Goal: Task Accomplishment & Management: Use online tool/utility

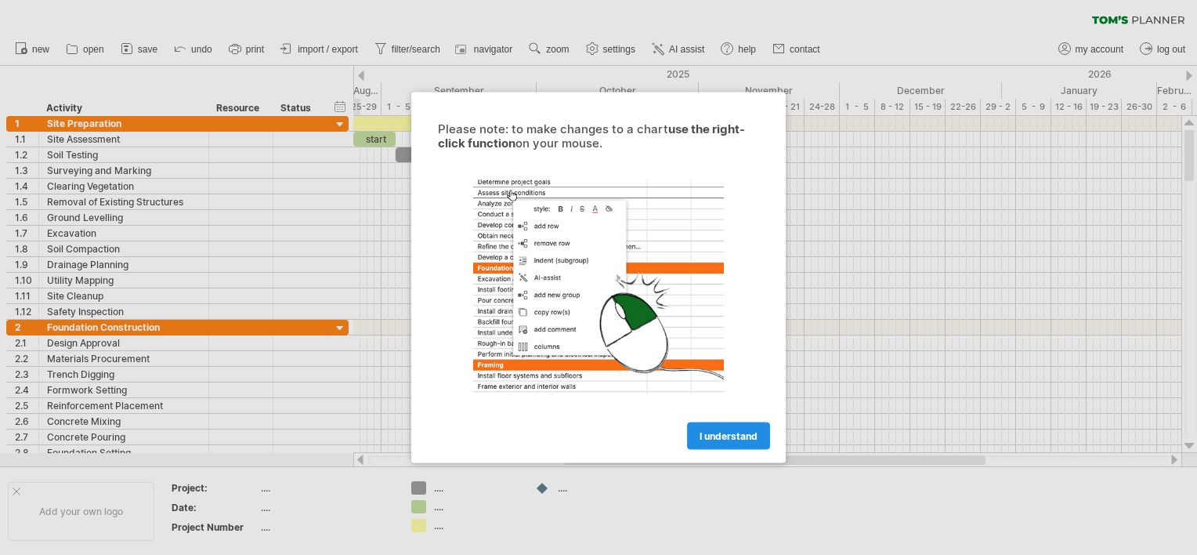
click at [718, 438] on span "I understand" at bounding box center [729, 436] width 58 height 12
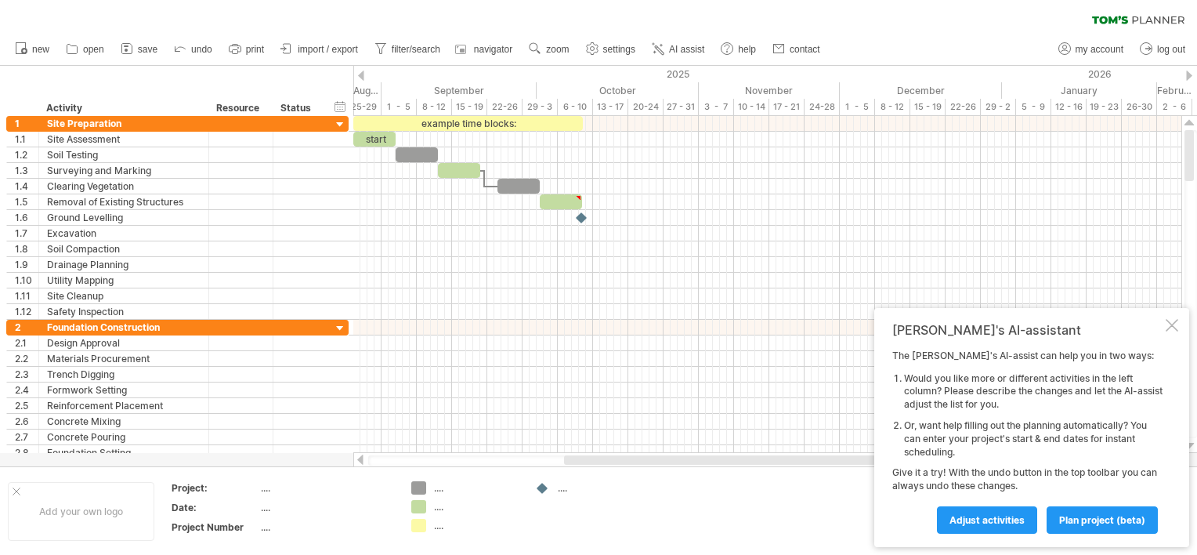
click at [360, 74] on div at bounding box center [361, 76] width 6 height 10
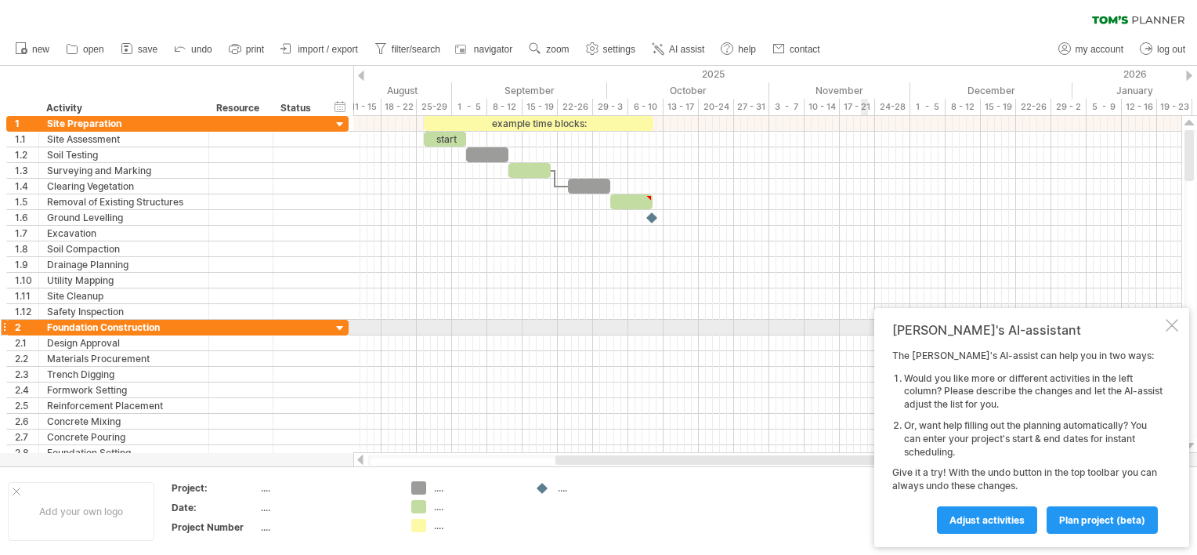
click at [1170, 326] on div at bounding box center [1172, 325] width 13 height 13
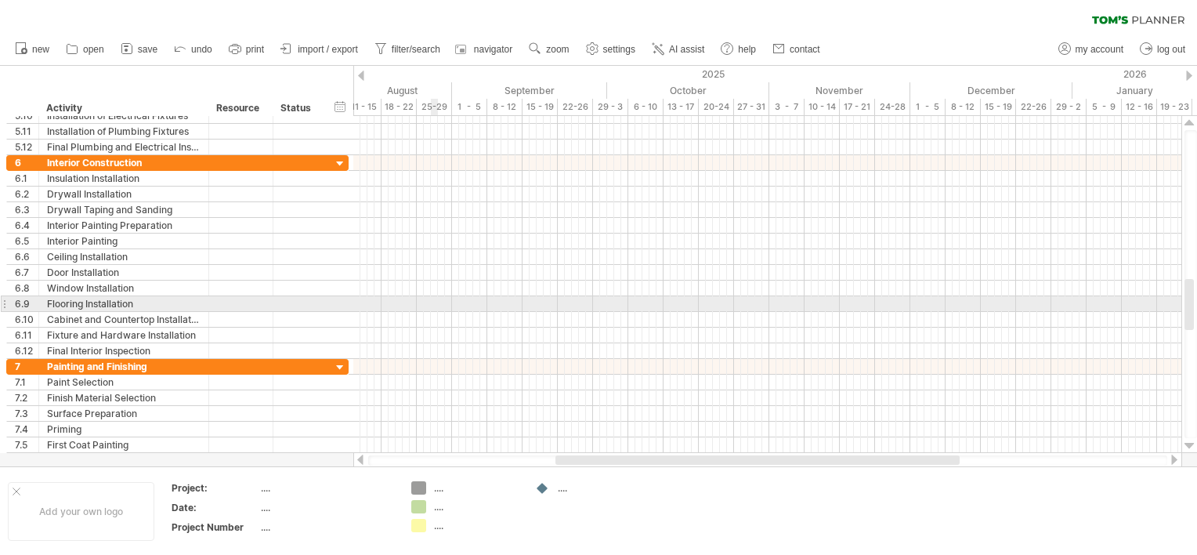
click at [432, 301] on div at bounding box center [767, 304] width 828 height 16
drag, startPoint x: 432, startPoint y: 301, endPoint x: 451, endPoint y: 303, distance: 18.9
click at [451, 303] on div at bounding box center [767, 304] width 828 height 16
click at [445, 302] on div at bounding box center [767, 304] width 828 height 16
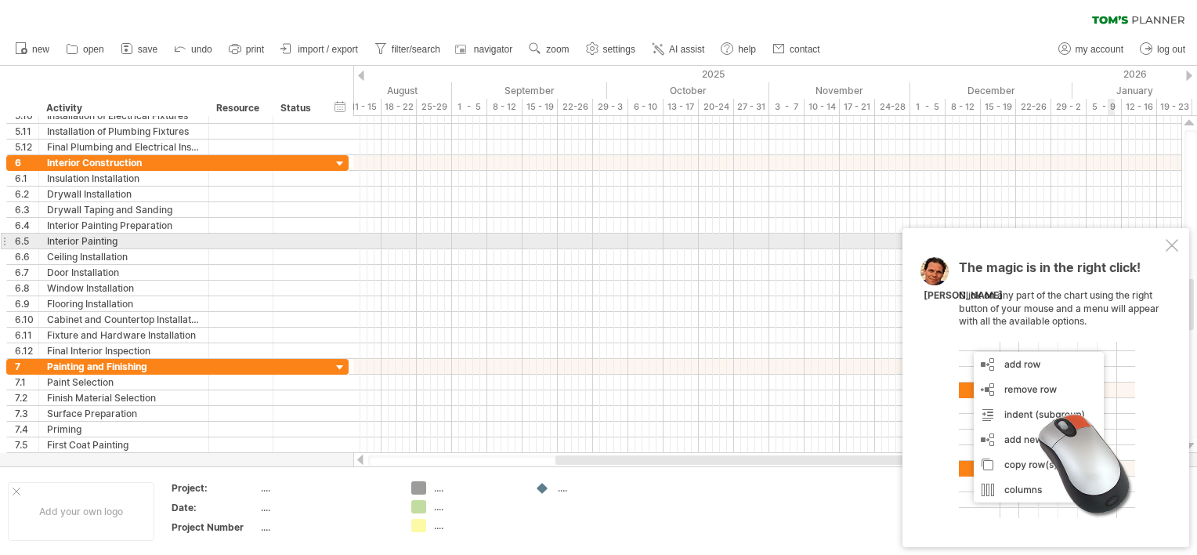
click at [1174, 248] on div at bounding box center [1172, 245] width 13 height 13
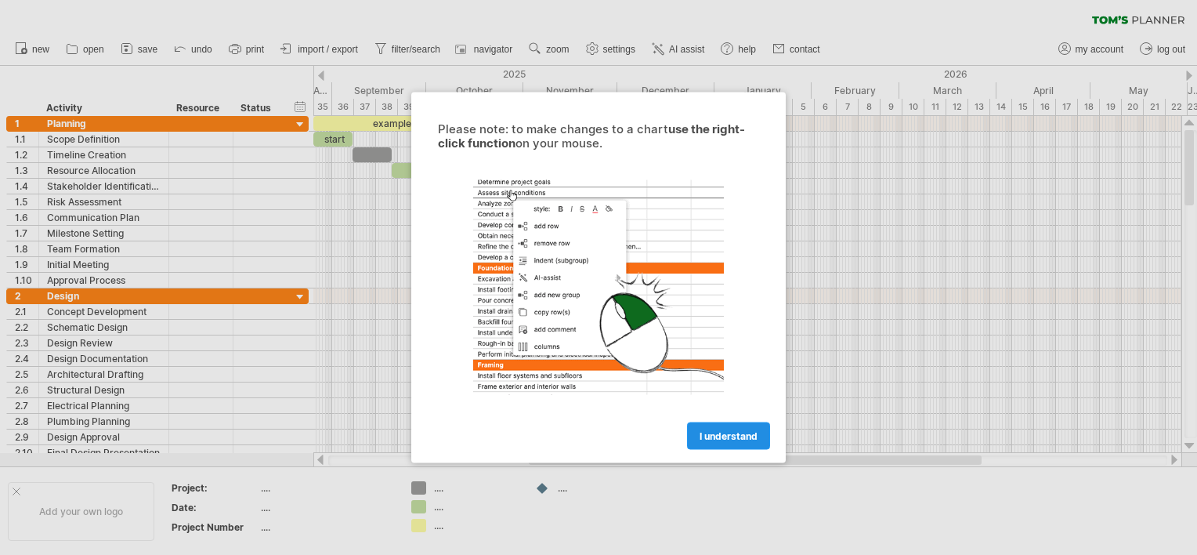
click at [711, 432] on span "I understand" at bounding box center [729, 436] width 58 height 12
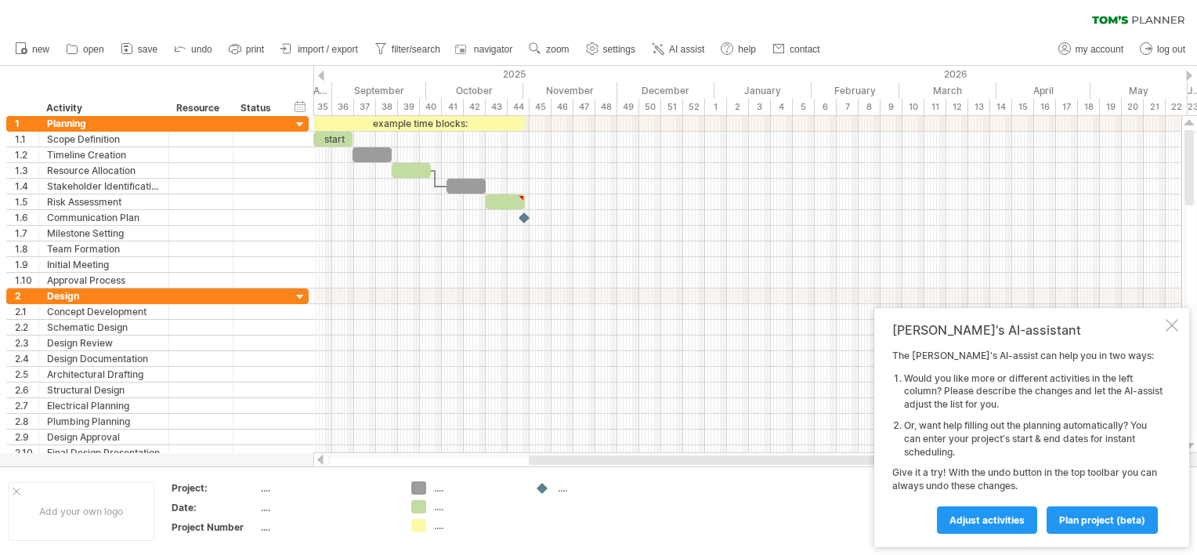
click at [320, 75] on div at bounding box center [321, 76] width 6 height 10
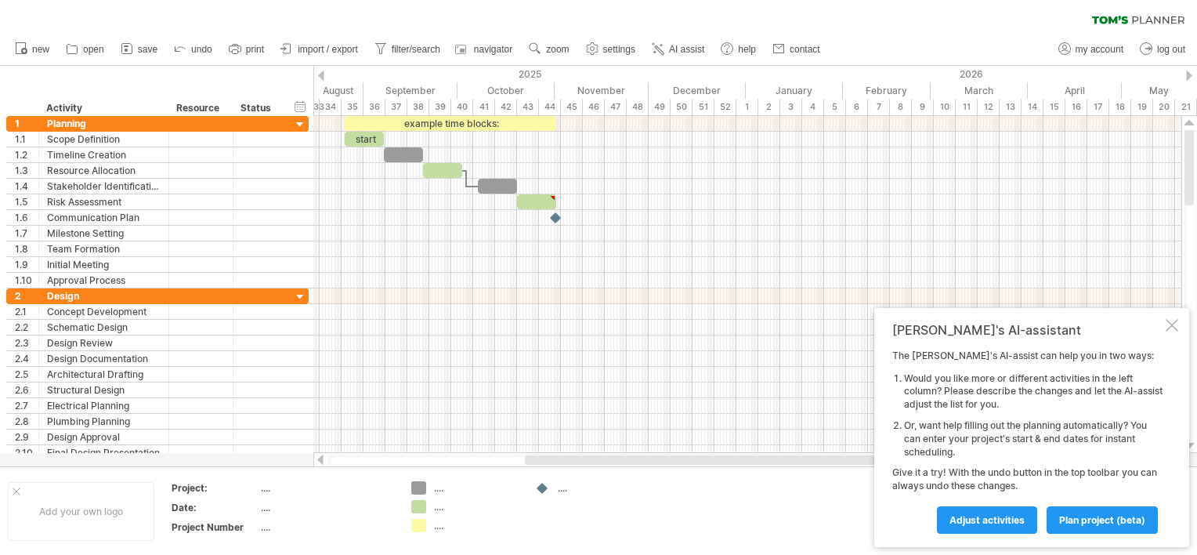
click at [320, 75] on div at bounding box center [321, 76] width 6 height 10
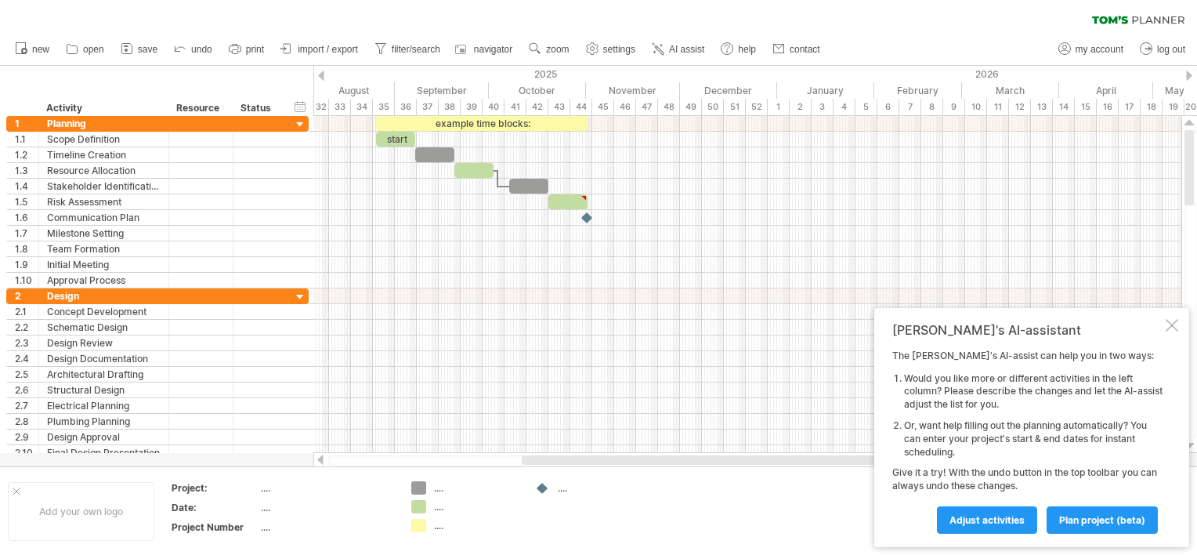
click at [320, 75] on div at bounding box center [321, 76] width 6 height 10
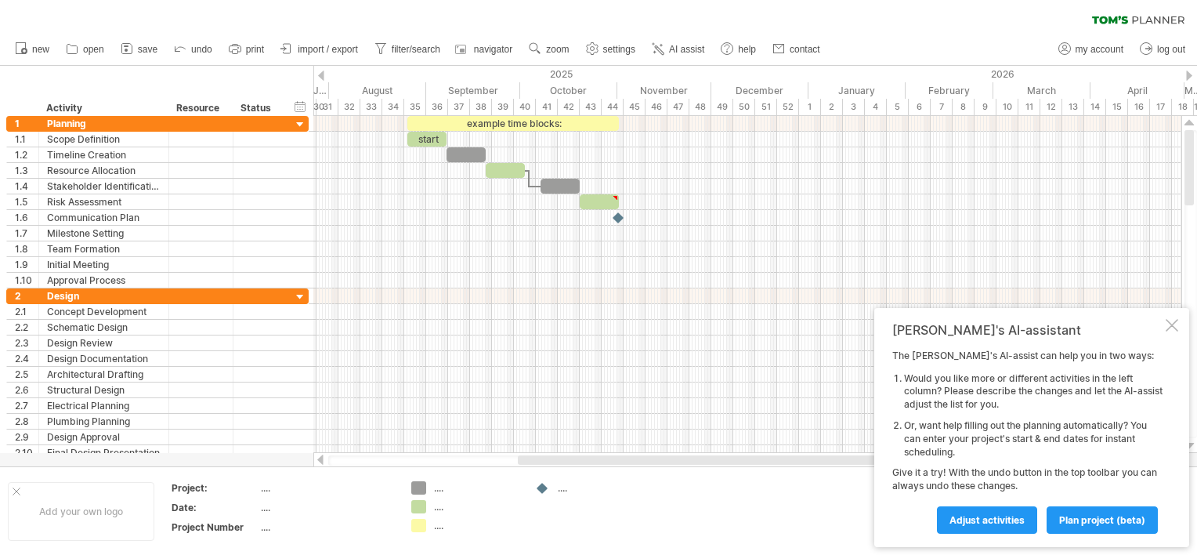
click at [320, 75] on div at bounding box center [321, 76] width 6 height 10
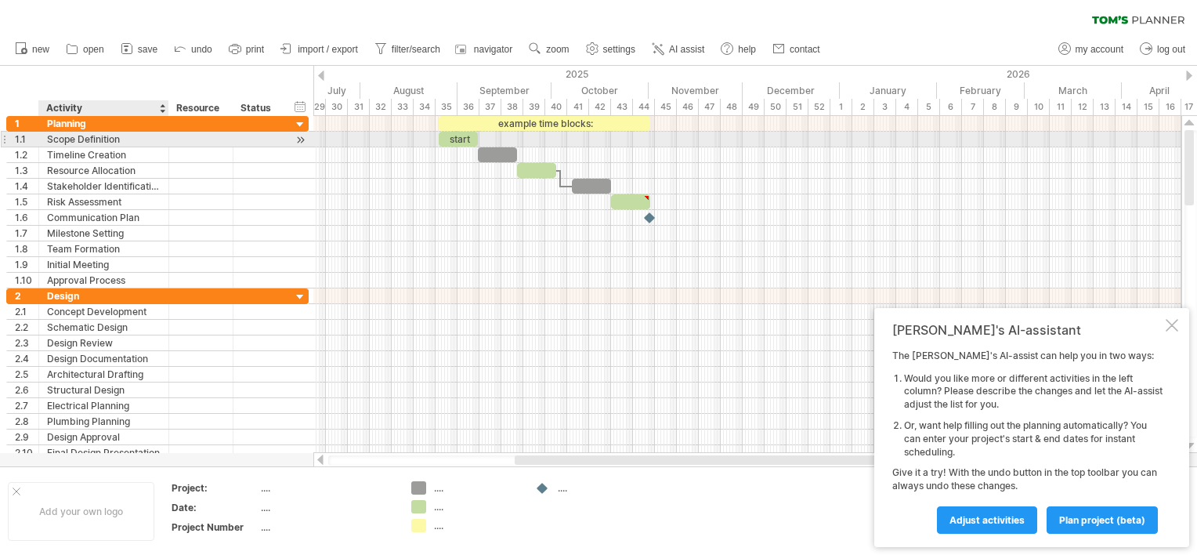
click at [107, 141] on div "Scope Definition" at bounding box center [104, 139] width 114 height 15
drag, startPoint x: 124, startPoint y: 139, endPoint x: 23, endPoint y: 139, distance: 101.1
click at [23, 139] on div "**********" at bounding box center [157, 139] width 302 height 16
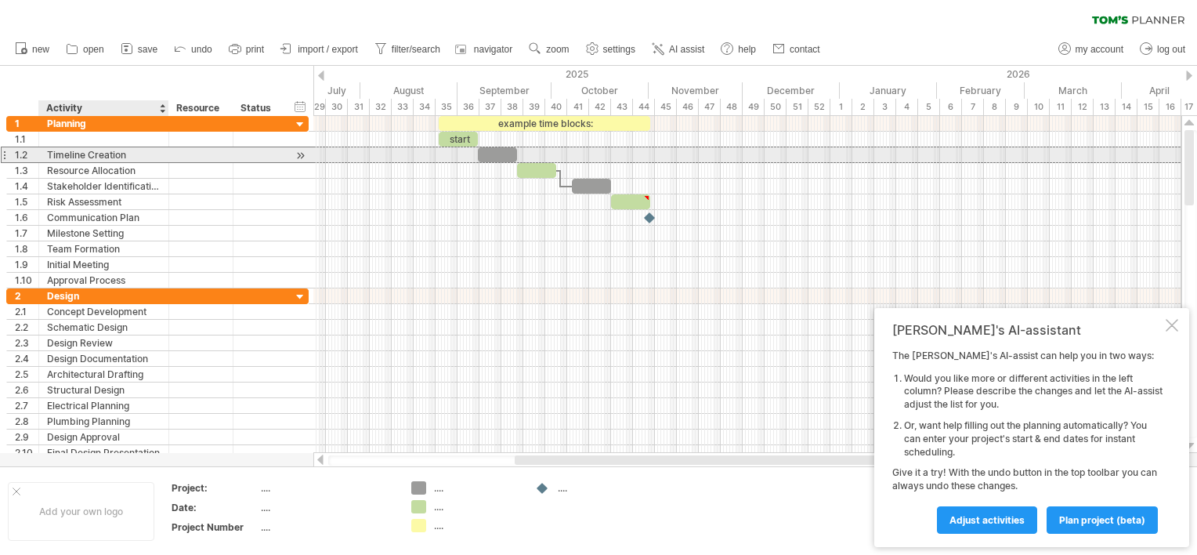
click at [129, 155] on div "Timeline Creation" at bounding box center [104, 154] width 114 height 15
type input "*"
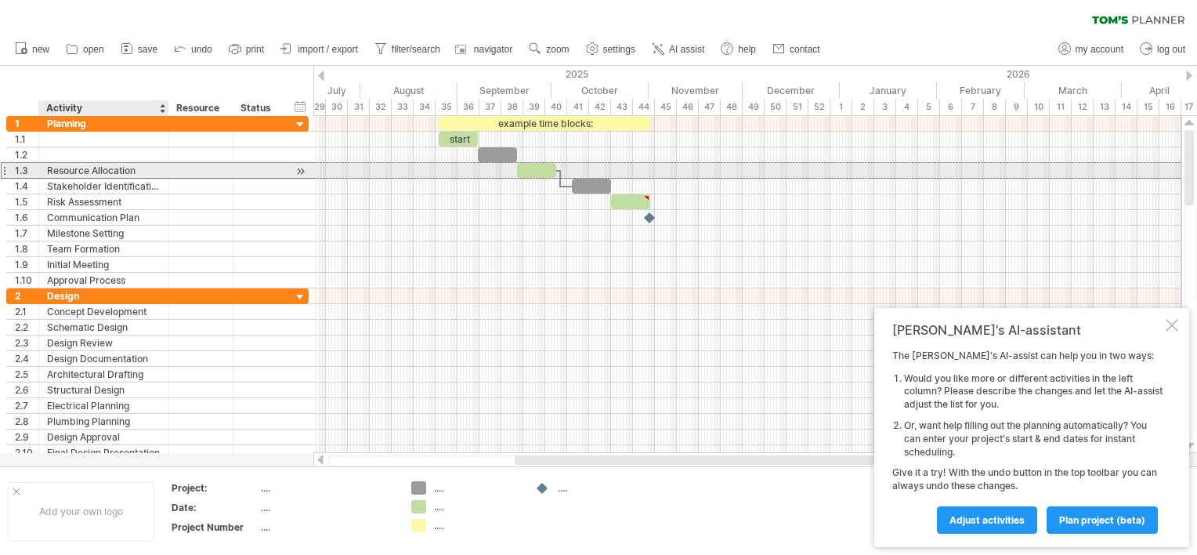
click at [139, 173] on div "Resource Allocation" at bounding box center [104, 170] width 114 height 15
type input "*"
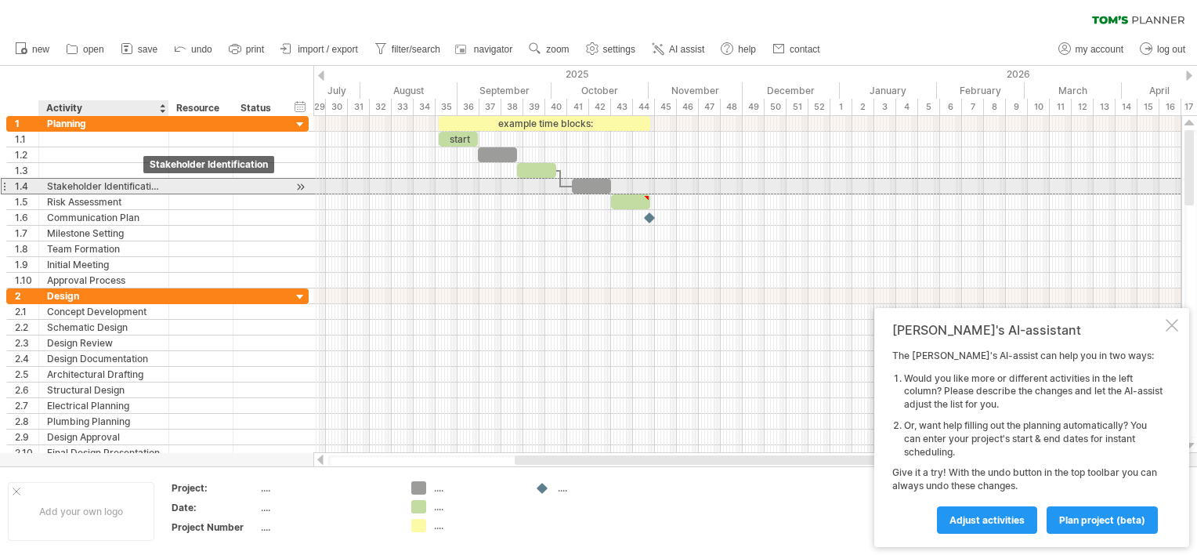
click at [160, 187] on div "Stakeholder Identification" at bounding box center [104, 186] width 114 height 15
type input "*"
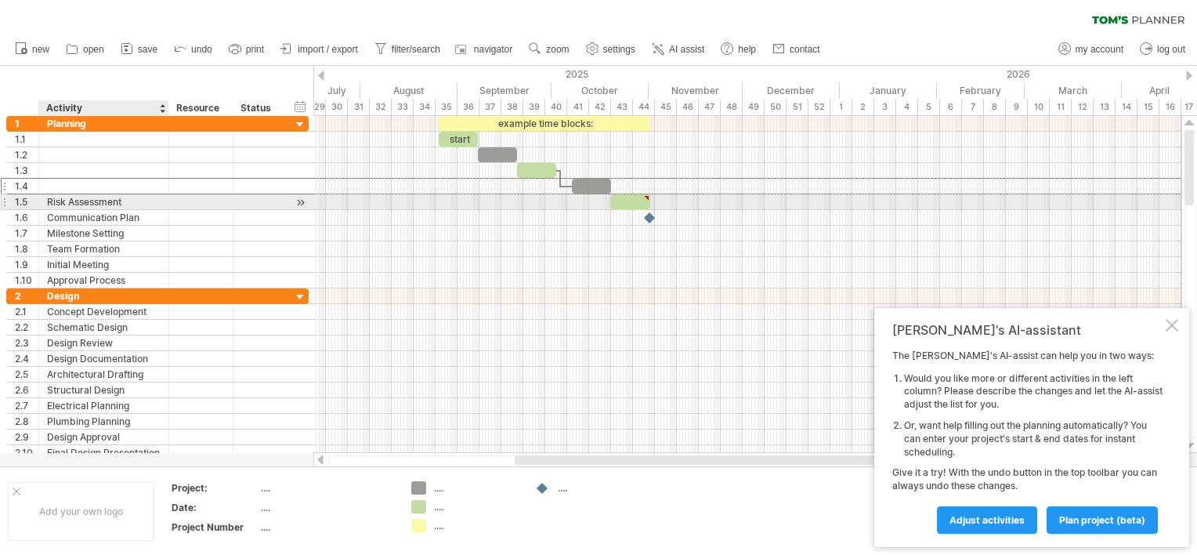
click at [146, 204] on div "Risk Assessment" at bounding box center [104, 201] width 114 height 15
type input "*"
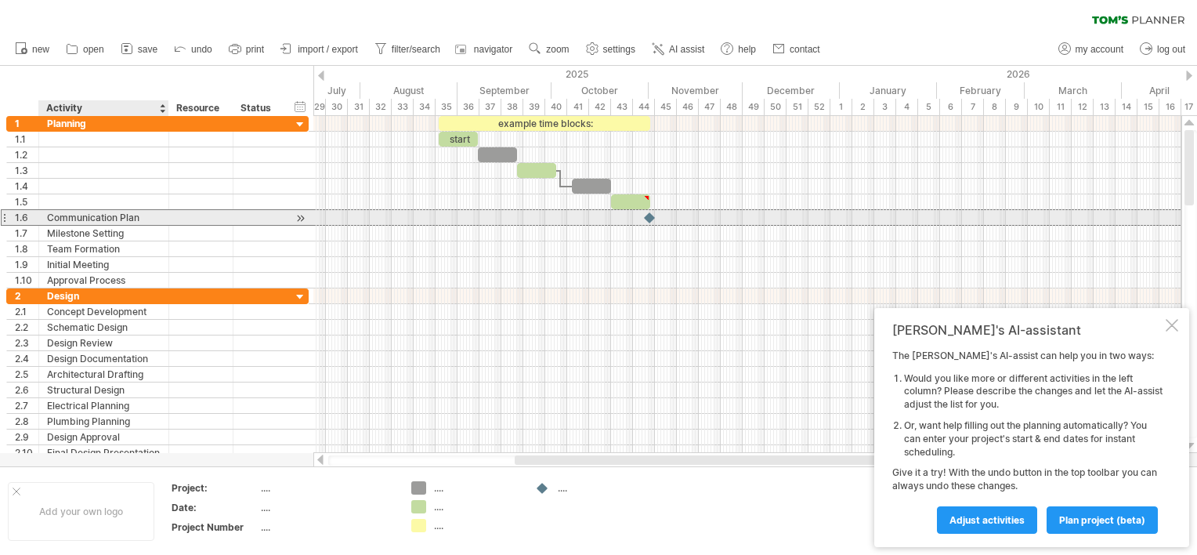
click at [153, 220] on div "Communication Plan" at bounding box center [104, 217] width 114 height 15
type input "*"
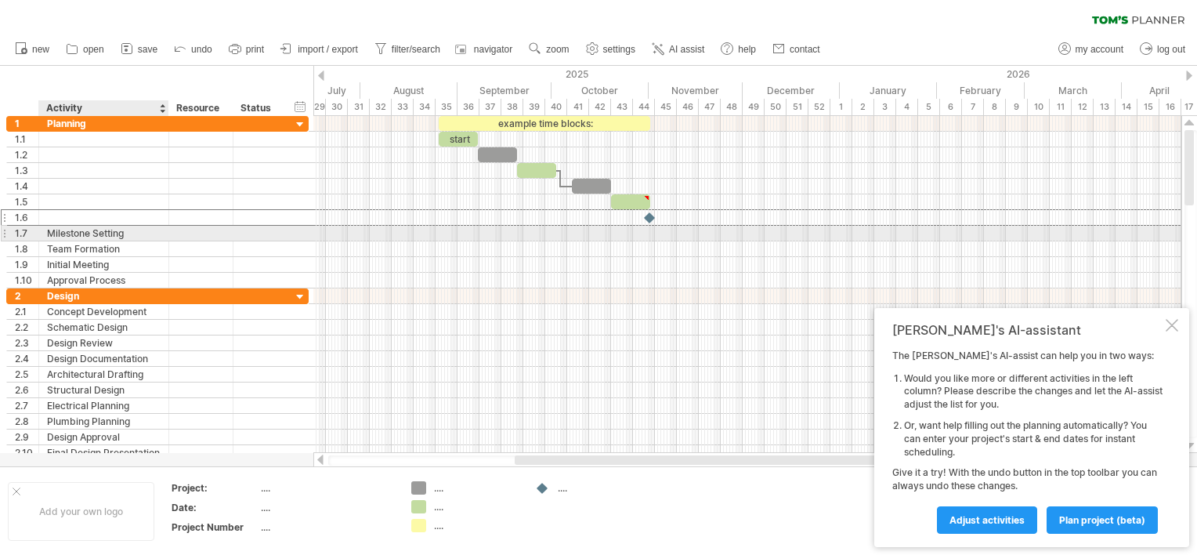
click at [153, 237] on div "Milestone Setting" at bounding box center [104, 233] width 114 height 15
type input "*"
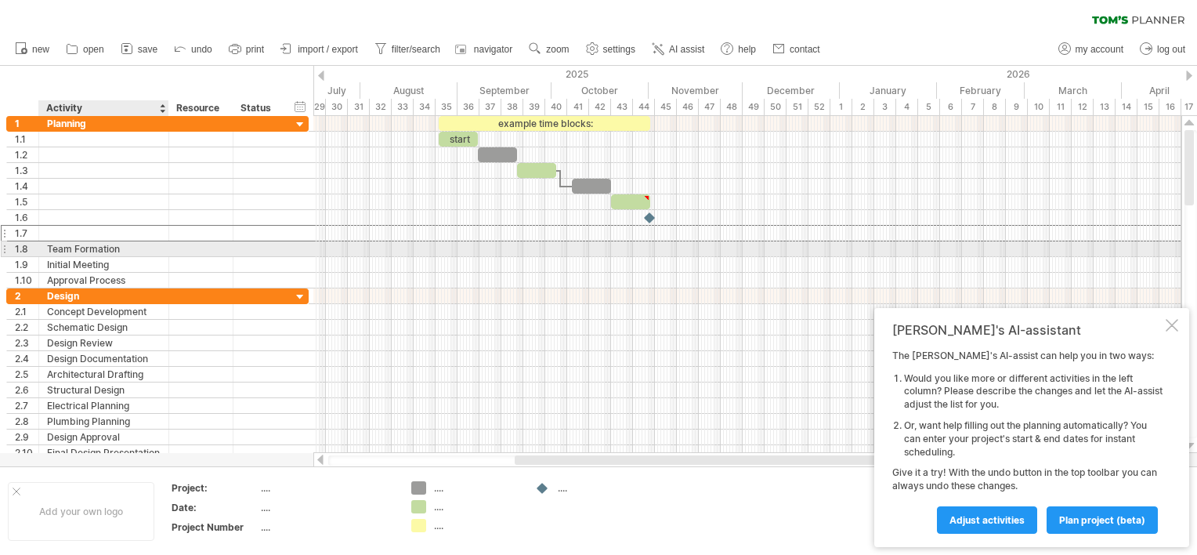
click at [147, 248] on div "Team Formation" at bounding box center [104, 248] width 114 height 15
type input "*"
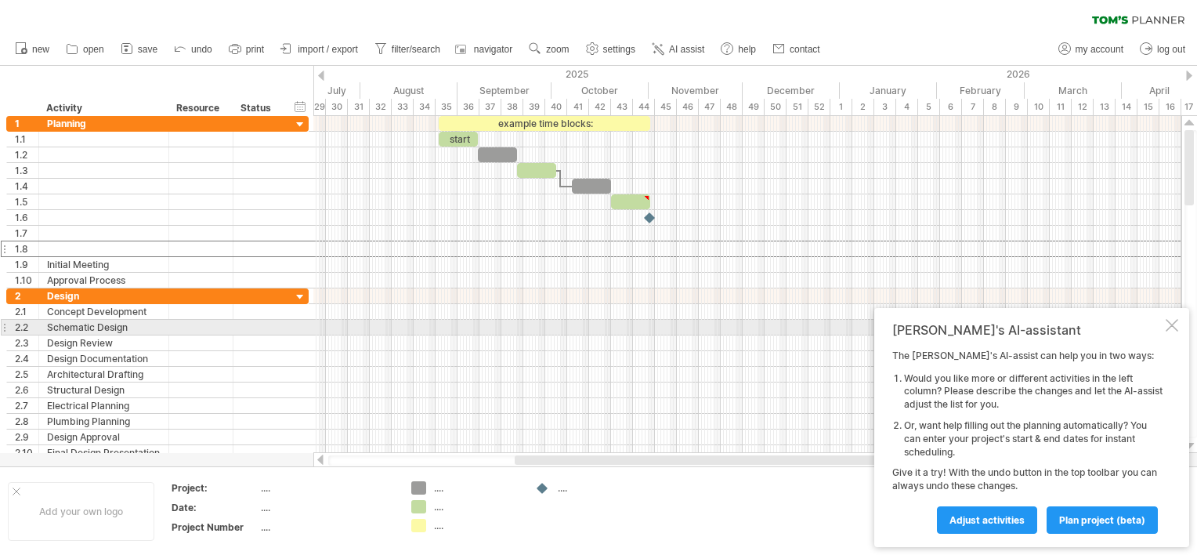
click at [1171, 320] on div at bounding box center [1172, 325] width 13 height 13
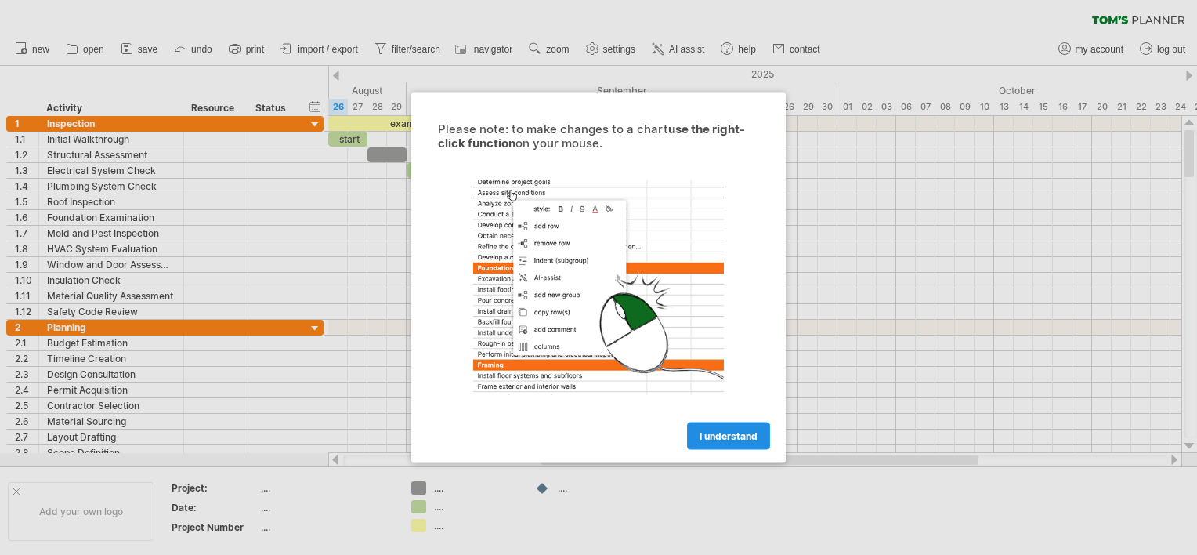
click at [727, 427] on link "I understand" at bounding box center [728, 435] width 83 height 27
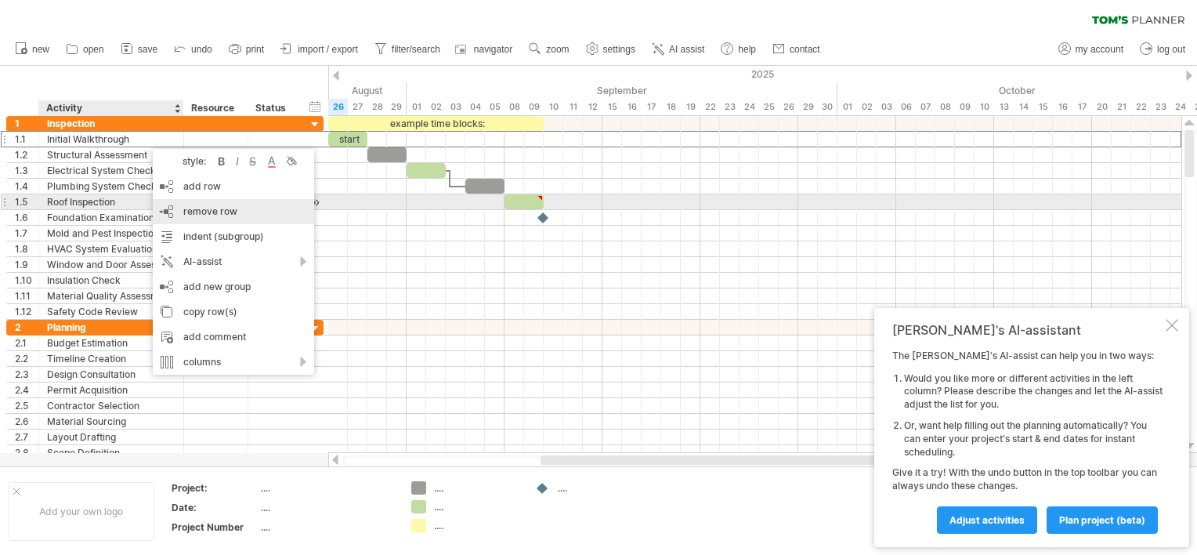
click at [209, 207] on span "remove row" at bounding box center [210, 211] width 54 height 12
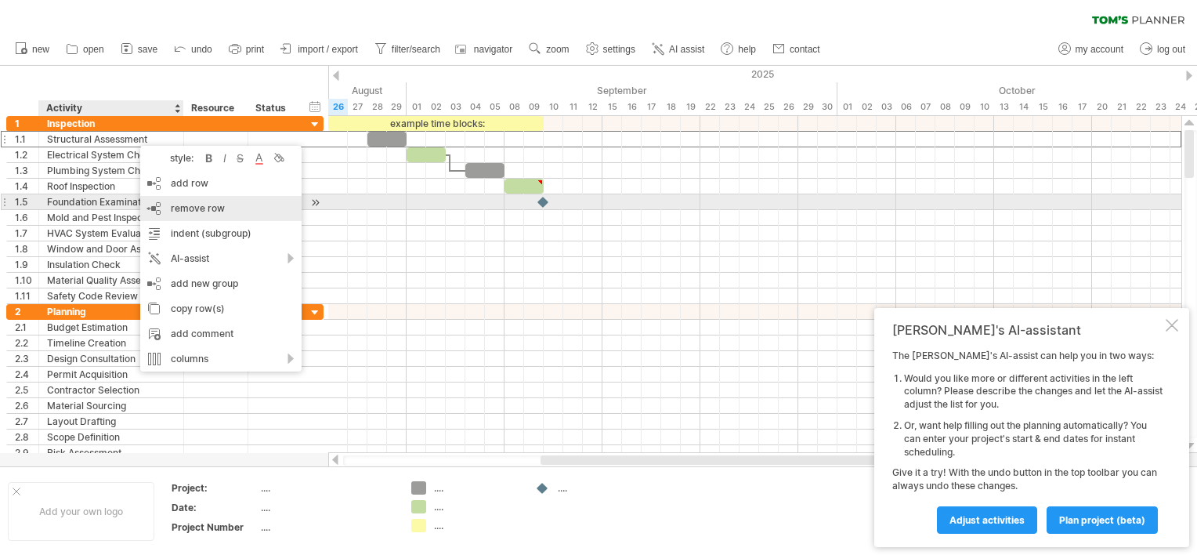
click at [185, 202] on span "remove row" at bounding box center [198, 208] width 54 height 12
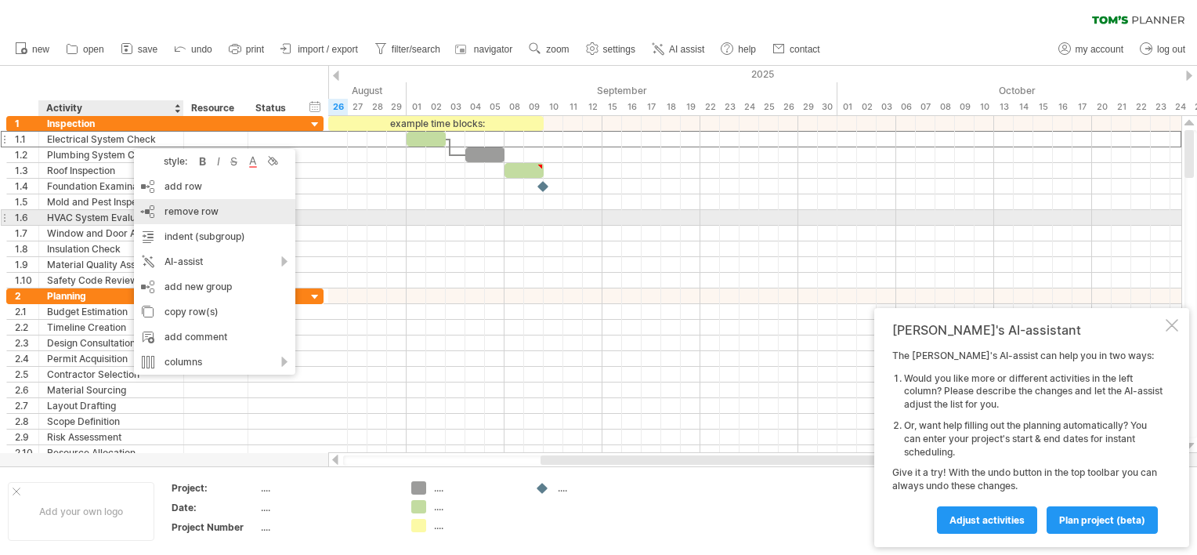
click at [179, 213] on span "remove row" at bounding box center [192, 211] width 54 height 12
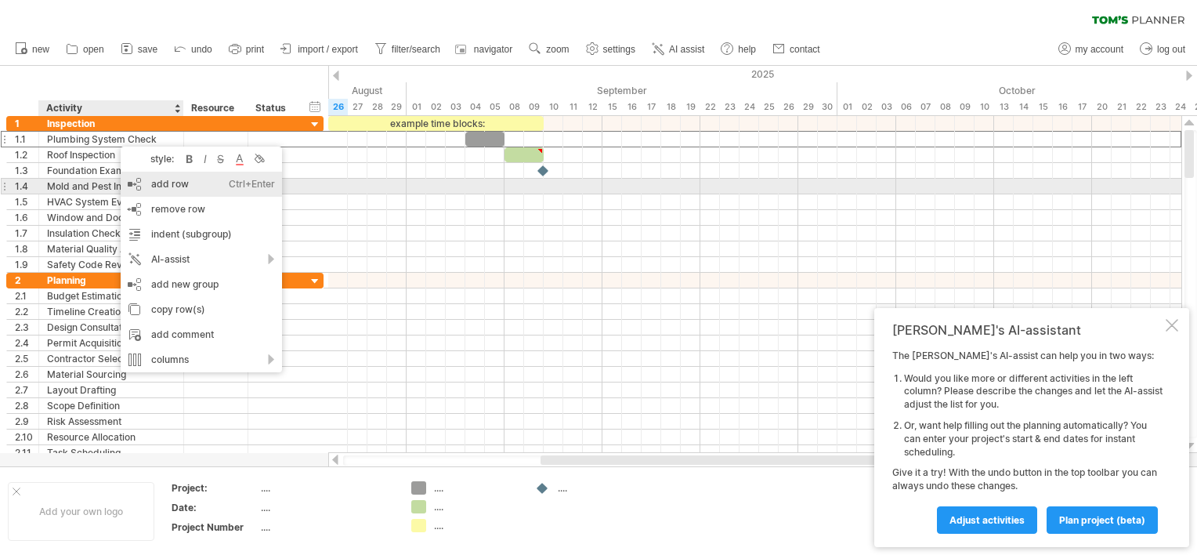
click at [155, 184] on div "add row Ctrl+Enter Cmd+Enter" at bounding box center [201, 184] width 161 height 25
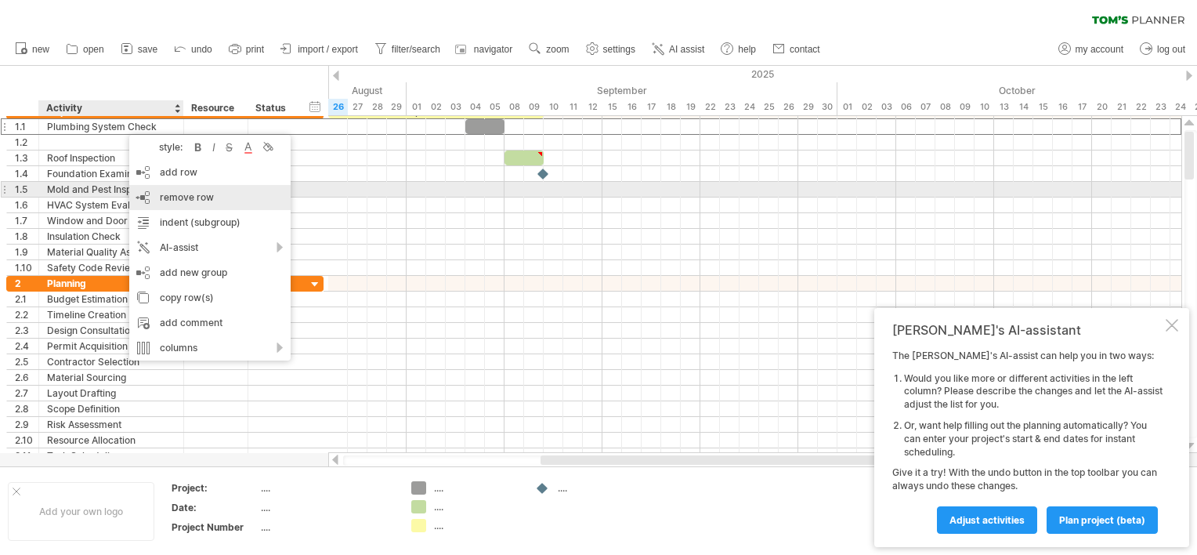
click at [168, 193] on span "remove row" at bounding box center [187, 197] width 54 height 12
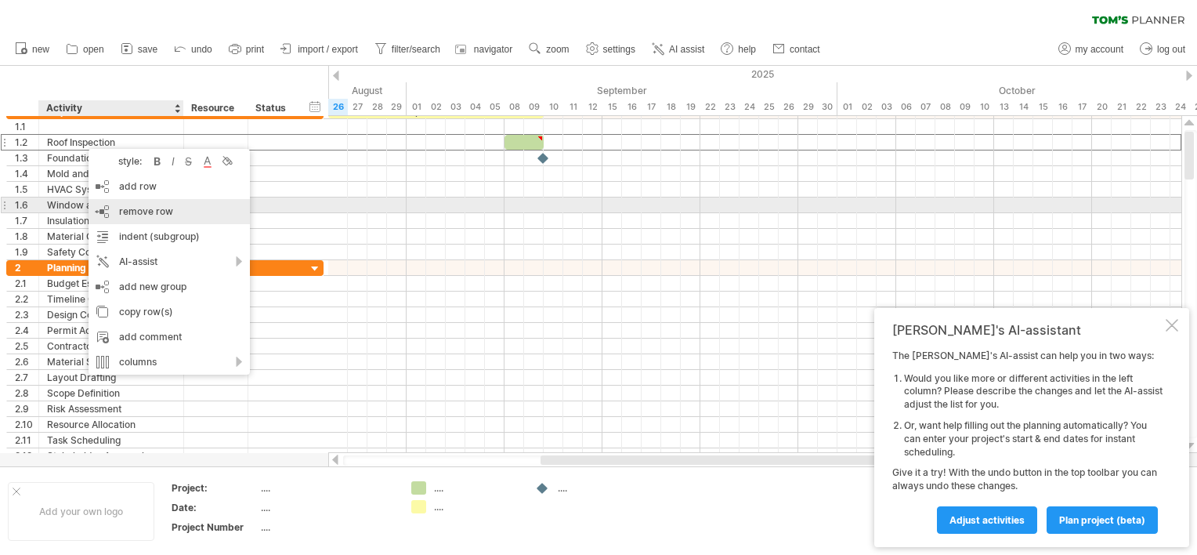
click at [141, 211] on span "remove row" at bounding box center [146, 211] width 54 height 12
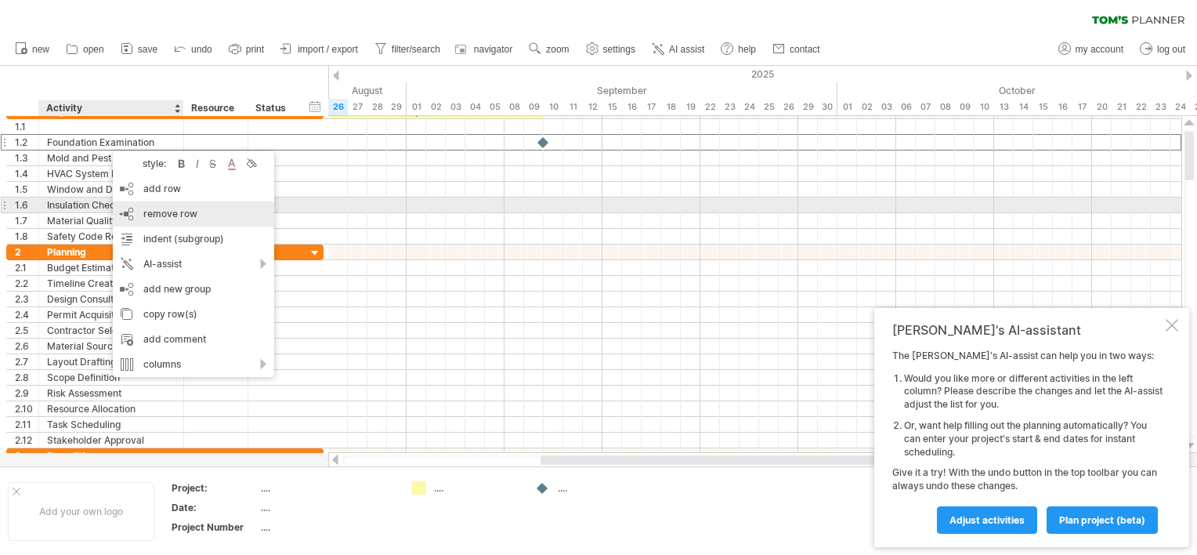
click at [150, 208] on span "remove row" at bounding box center [170, 214] width 54 height 12
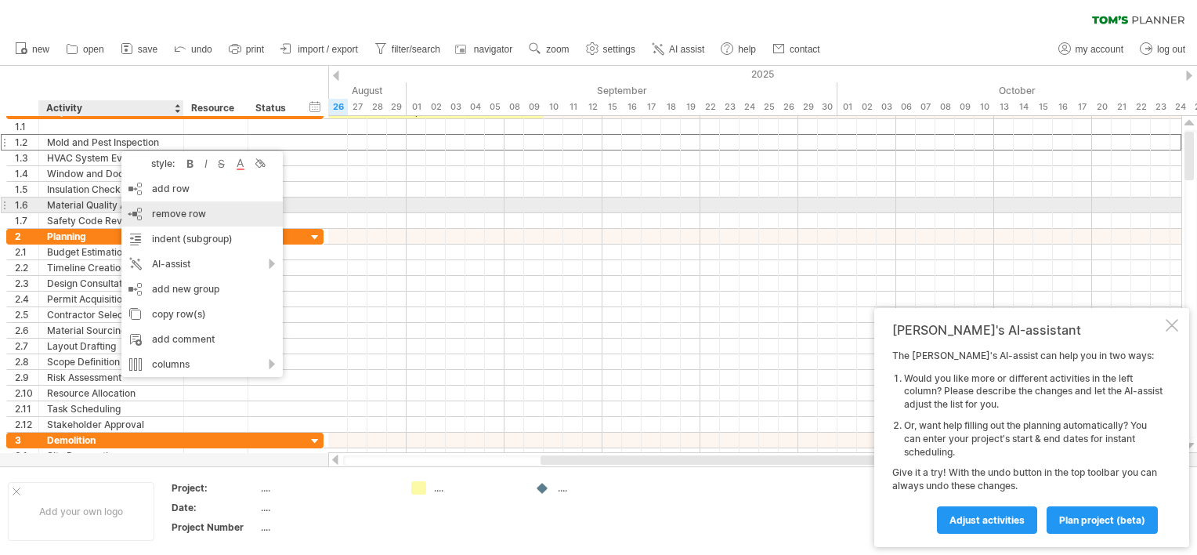
click at [153, 208] on span "remove row" at bounding box center [179, 214] width 54 height 12
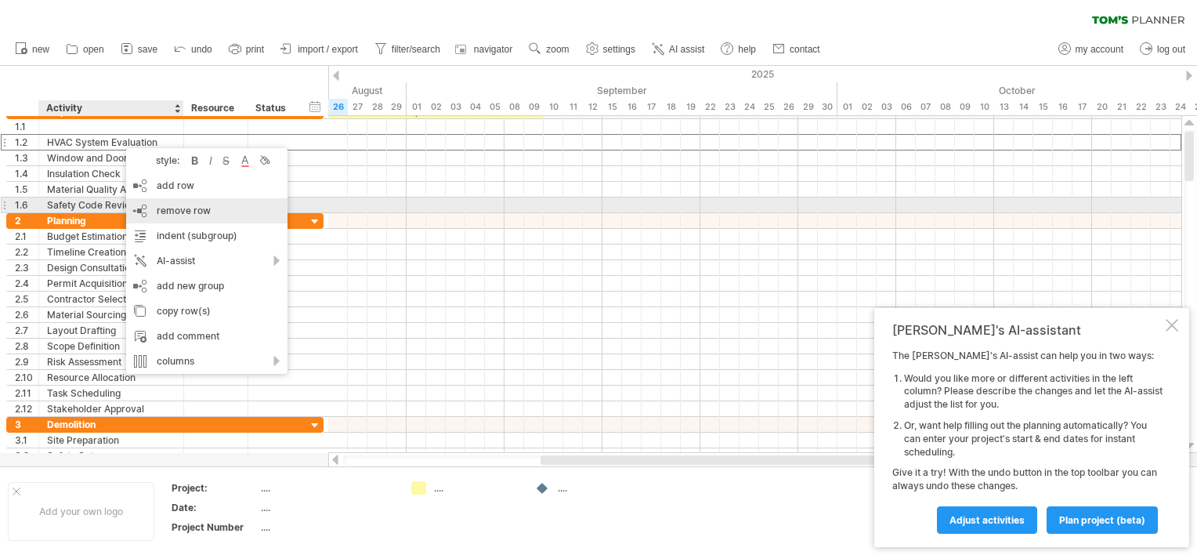
click at [163, 207] on span "remove row" at bounding box center [184, 210] width 54 height 12
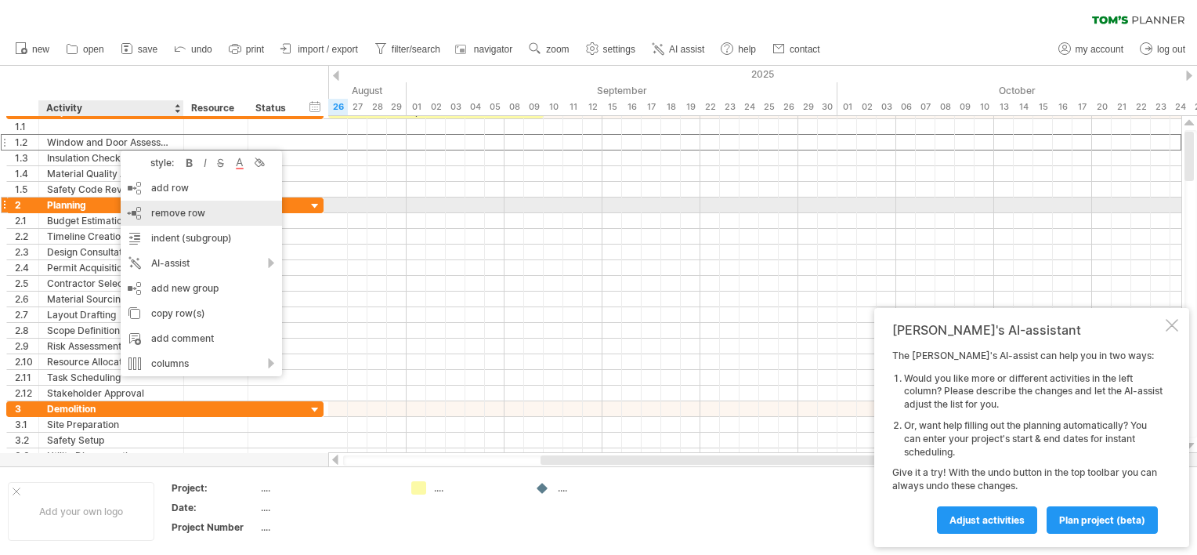
click at [155, 208] on span "remove row" at bounding box center [178, 213] width 54 height 12
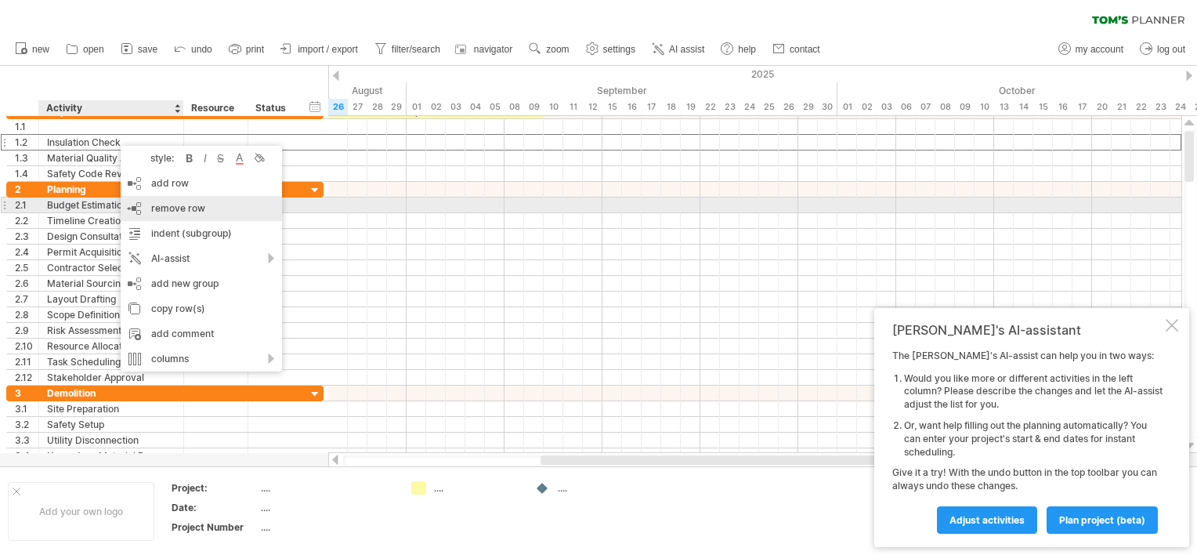
click at [156, 206] on span "remove row" at bounding box center [178, 208] width 54 height 12
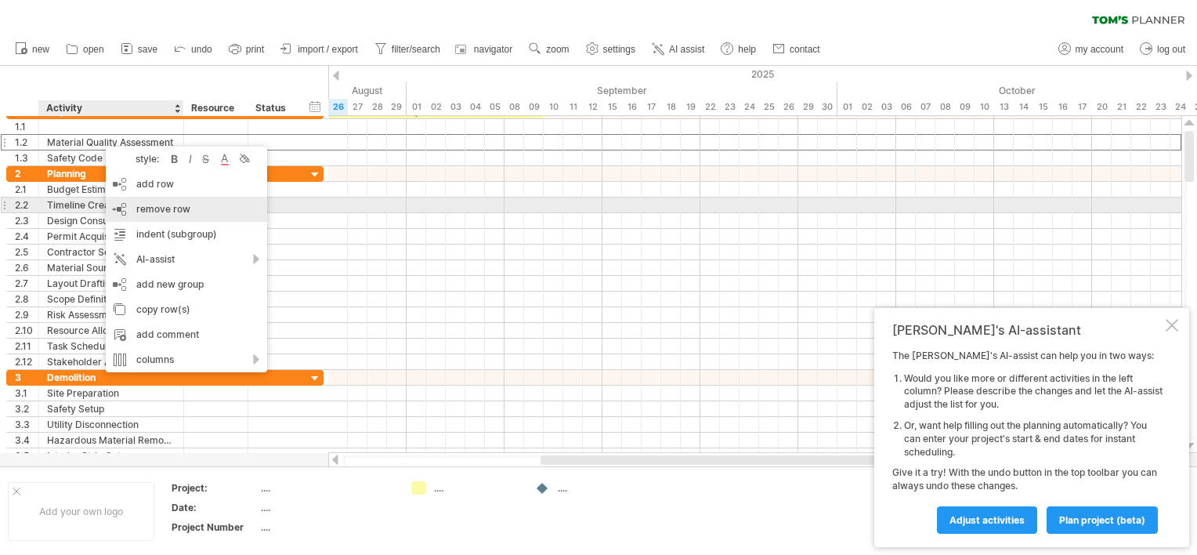
click at [147, 204] on span "remove row" at bounding box center [163, 209] width 54 height 12
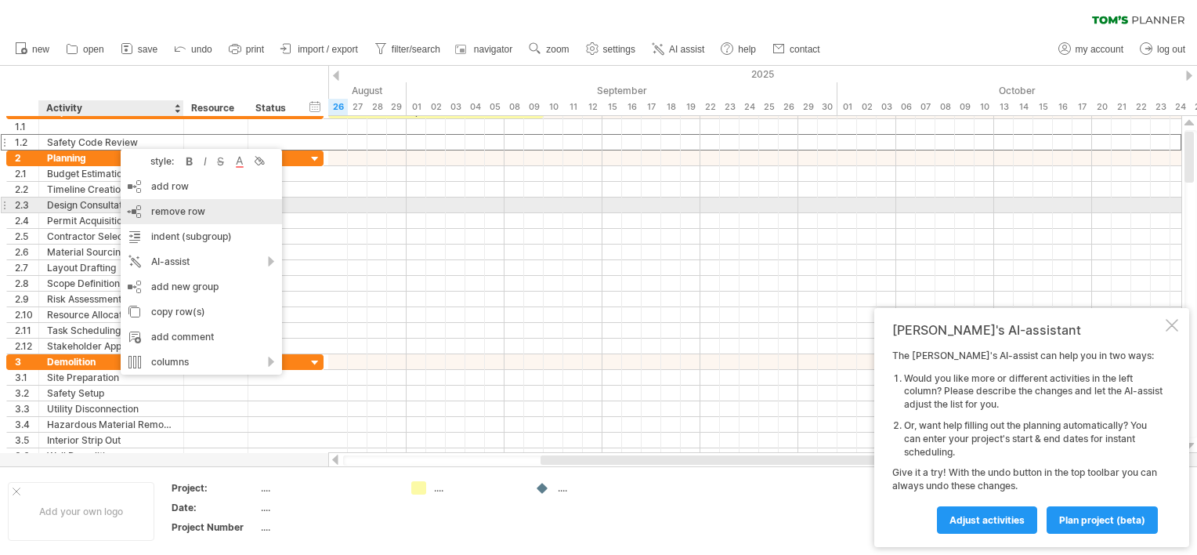
click at [162, 207] on span "remove row" at bounding box center [178, 211] width 54 height 12
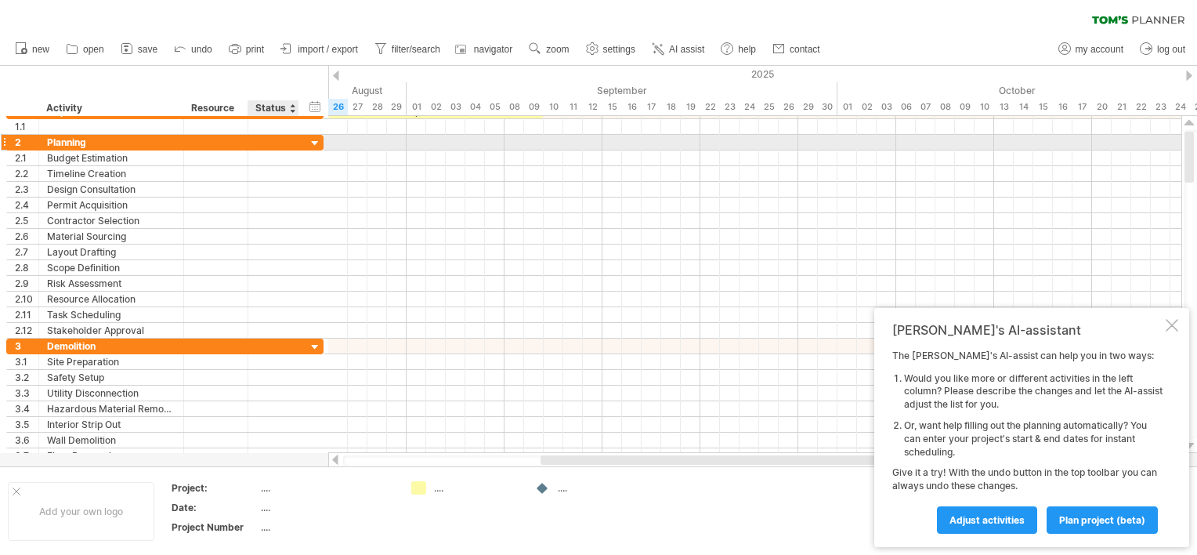
click at [313, 140] on div at bounding box center [315, 143] width 15 height 15
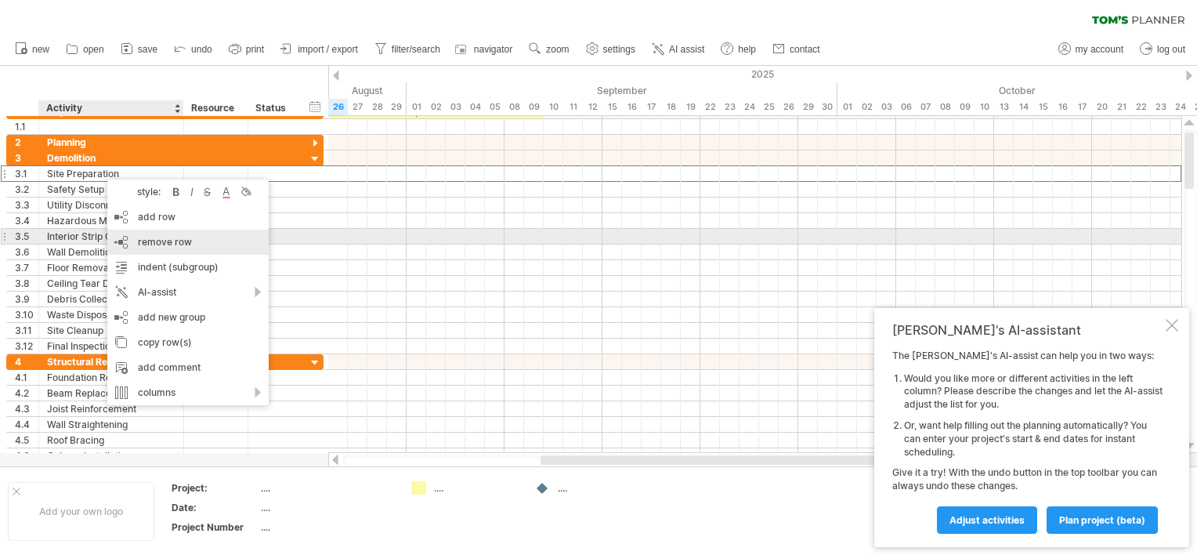
click at [152, 241] on span "remove row" at bounding box center [165, 242] width 54 height 12
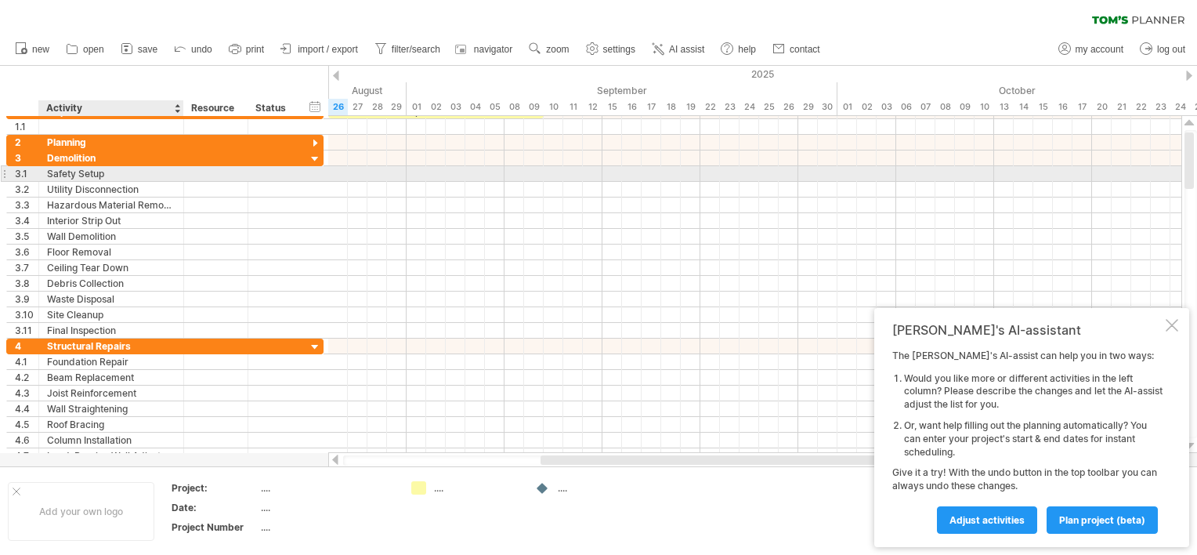
click at [100, 174] on div "Safety Setup" at bounding box center [111, 173] width 128 height 15
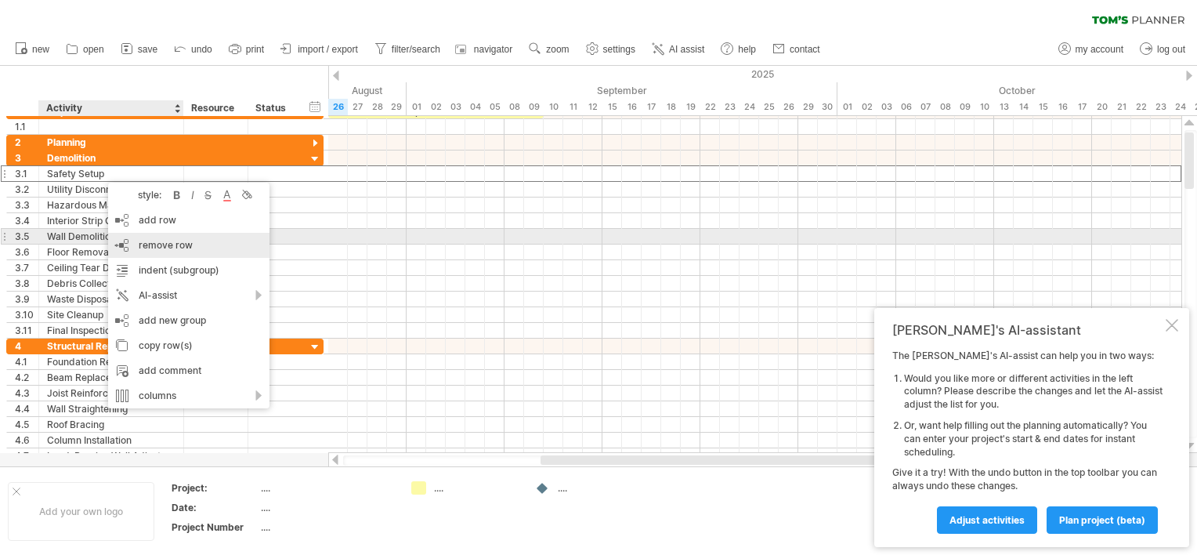
click at [156, 244] on span "remove row" at bounding box center [166, 245] width 54 height 12
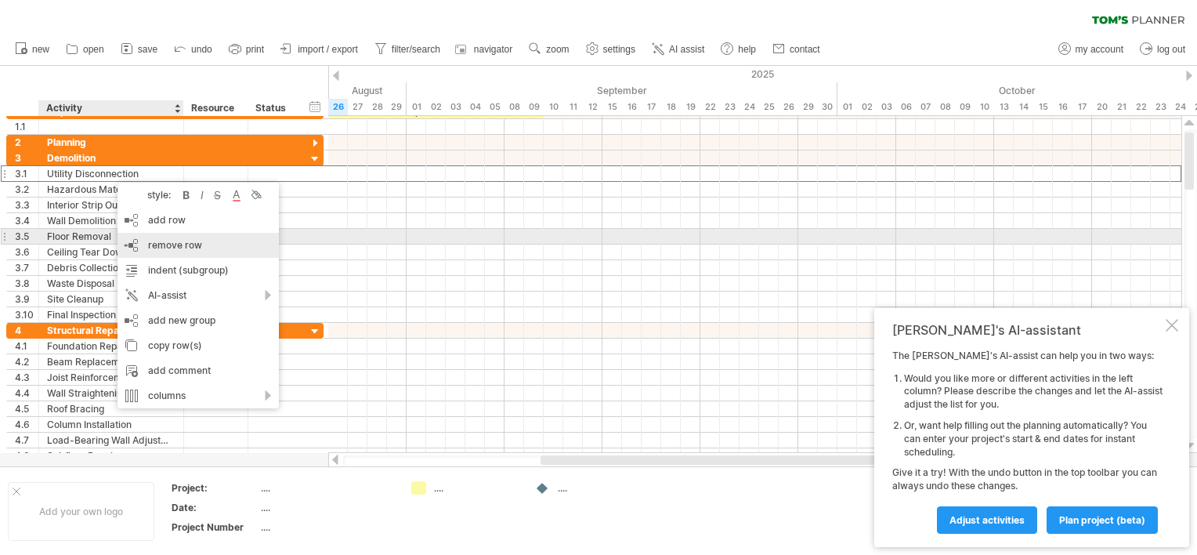
click at [166, 242] on span "remove row" at bounding box center [175, 245] width 54 height 12
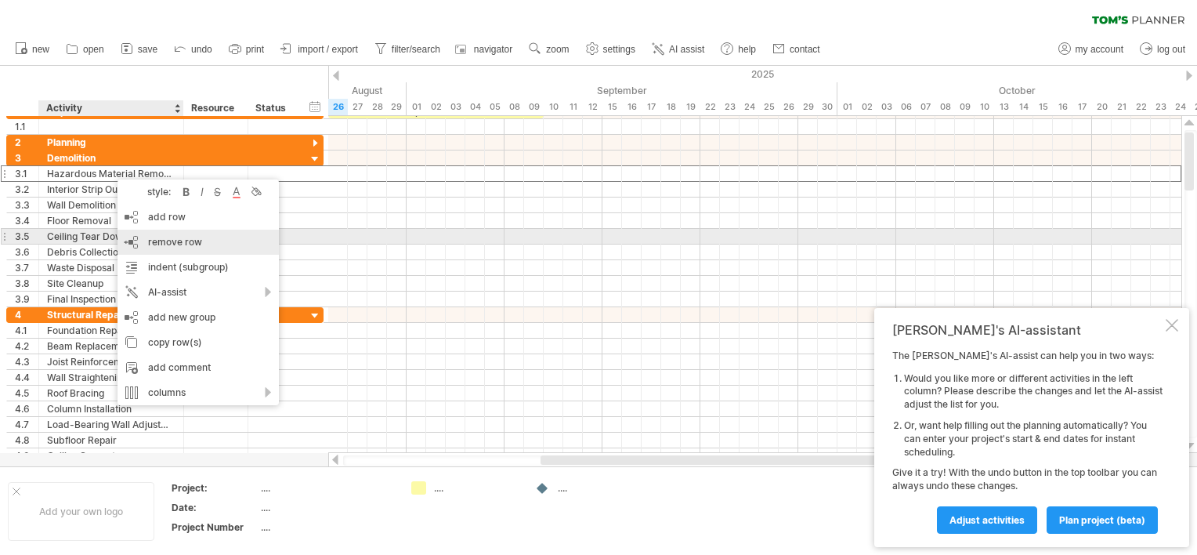
click at [168, 242] on span "remove row" at bounding box center [175, 242] width 54 height 12
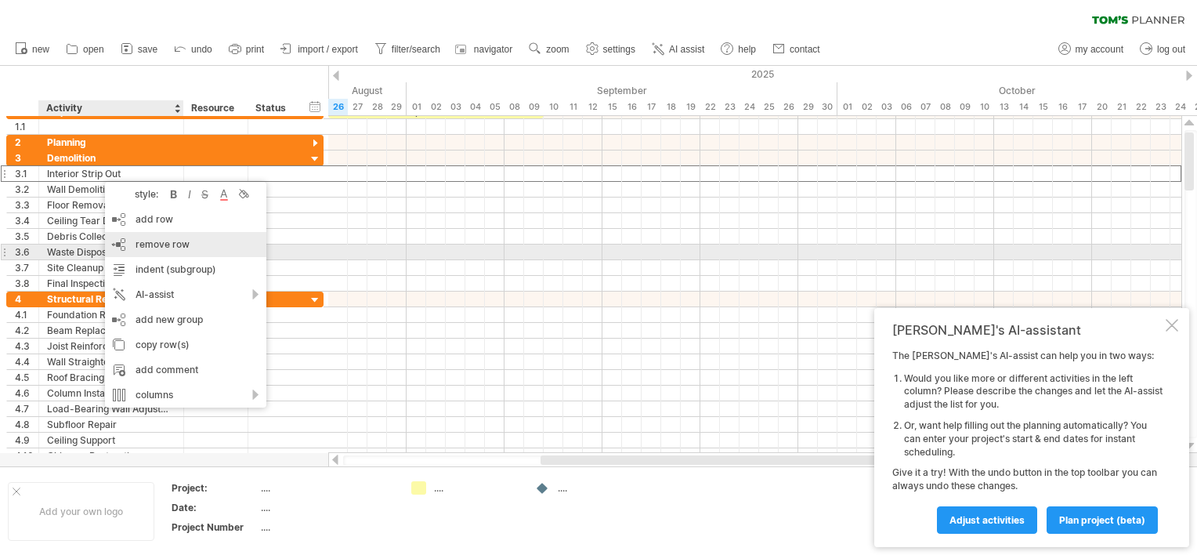
click at [160, 248] on span "remove row" at bounding box center [163, 244] width 54 height 12
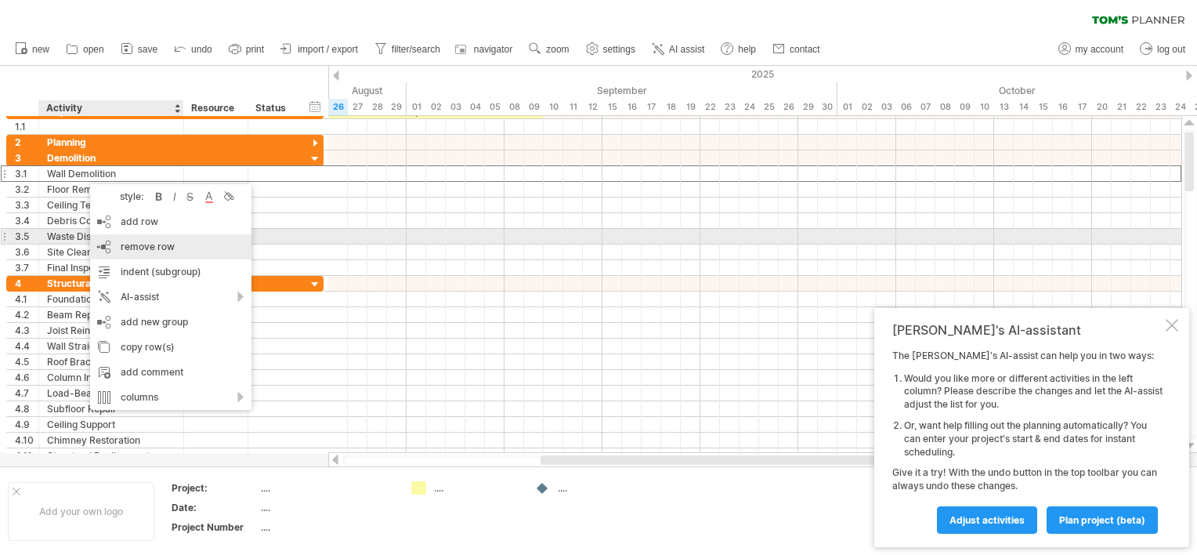
click at [145, 241] on span "remove row" at bounding box center [148, 246] width 54 height 12
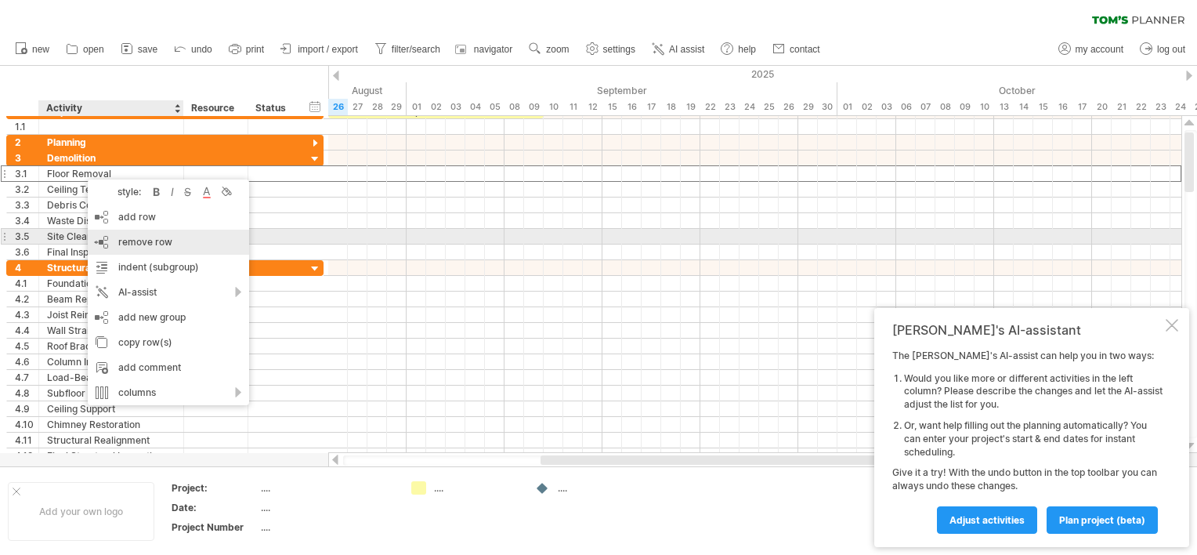
click at [124, 237] on span "remove row" at bounding box center [145, 242] width 54 height 12
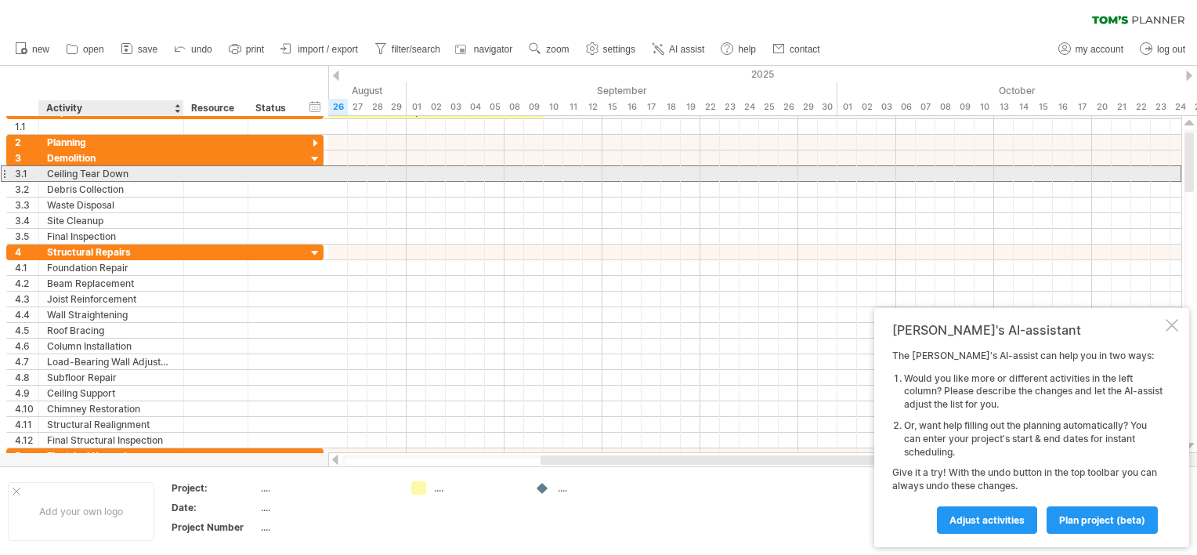
drag, startPoint x: 87, startPoint y: 165, endPoint x: 87, endPoint y: 175, distance: 10.2
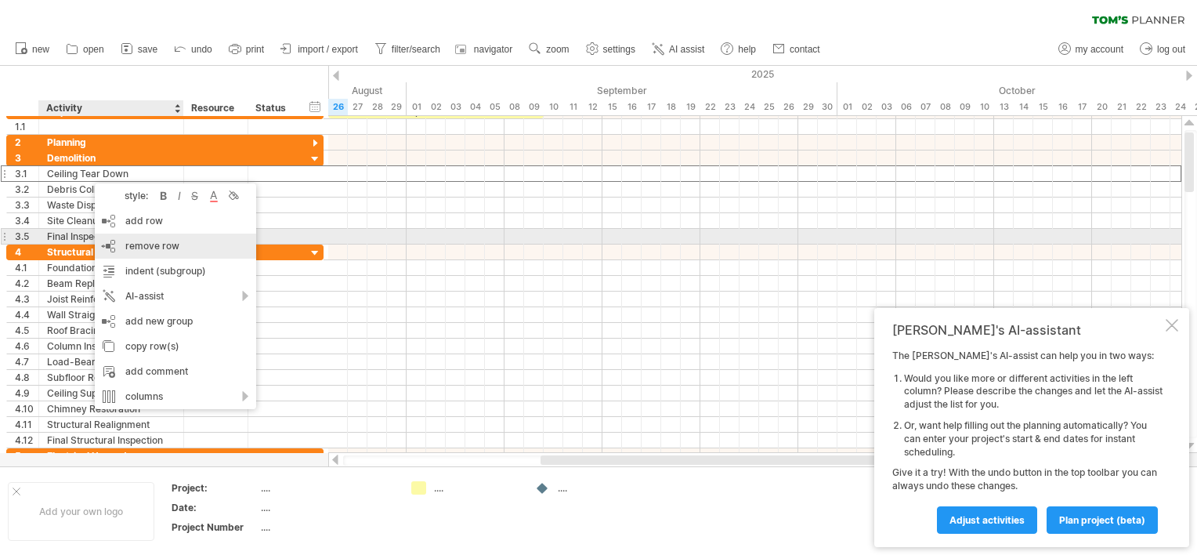
click at [142, 241] on span "remove row" at bounding box center [152, 246] width 54 height 12
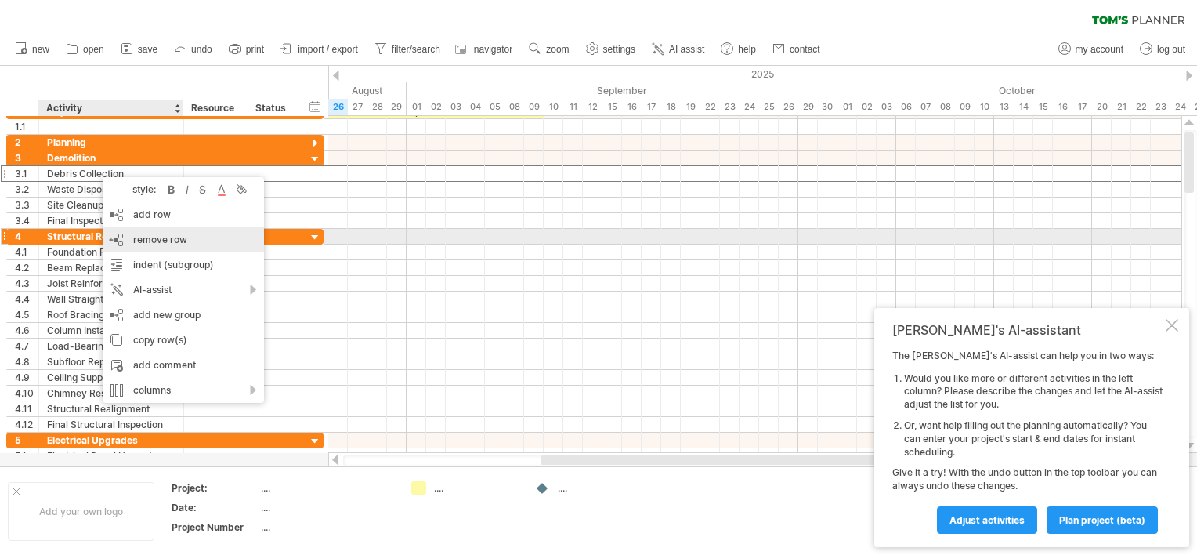
click at [147, 238] on span "remove row" at bounding box center [160, 239] width 54 height 12
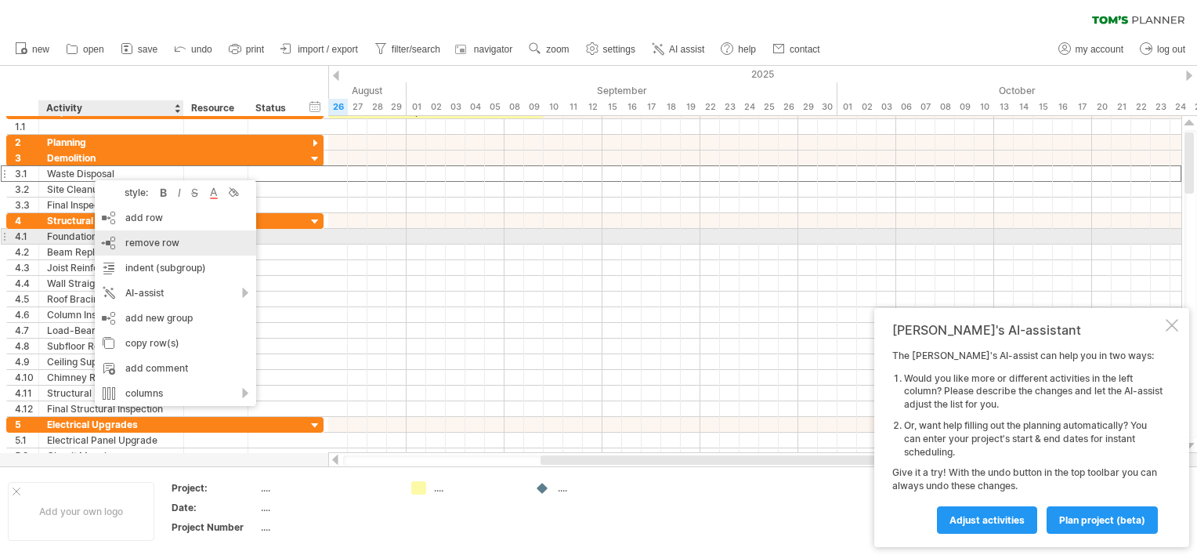
click at [140, 240] on span "remove row" at bounding box center [152, 243] width 54 height 12
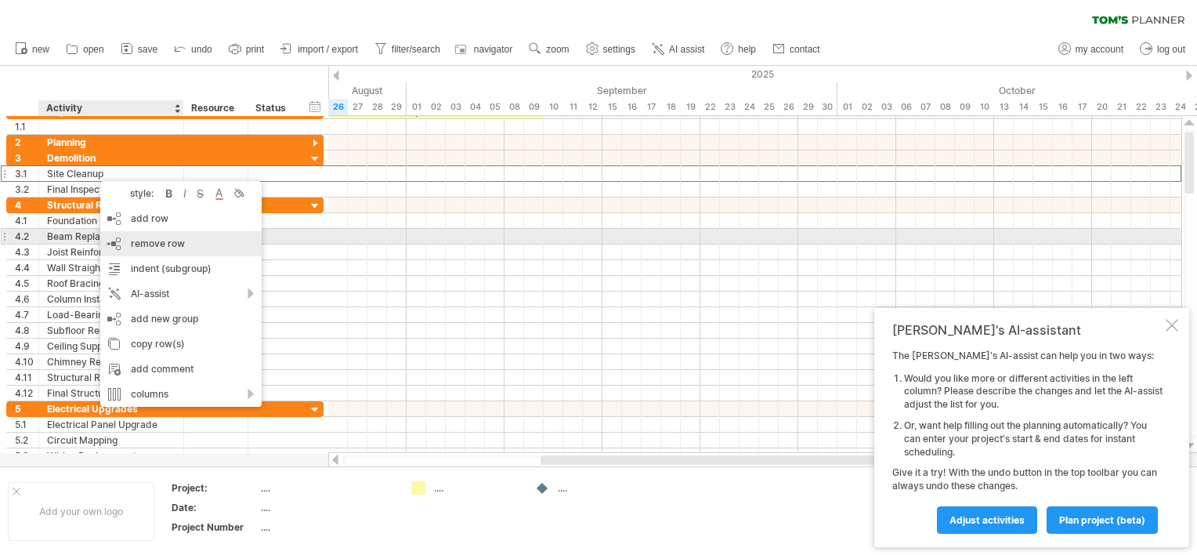
click at [155, 241] on span "remove row" at bounding box center [158, 243] width 54 height 12
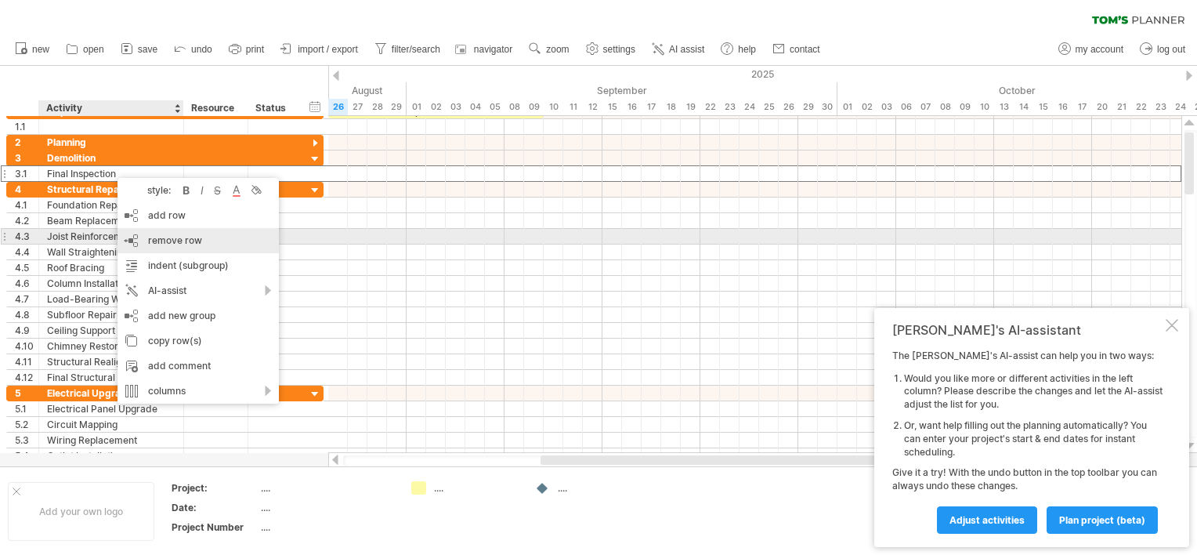
click at [160, 238] on span "remove row" at bounding box center [175, 240] width 54 height 12
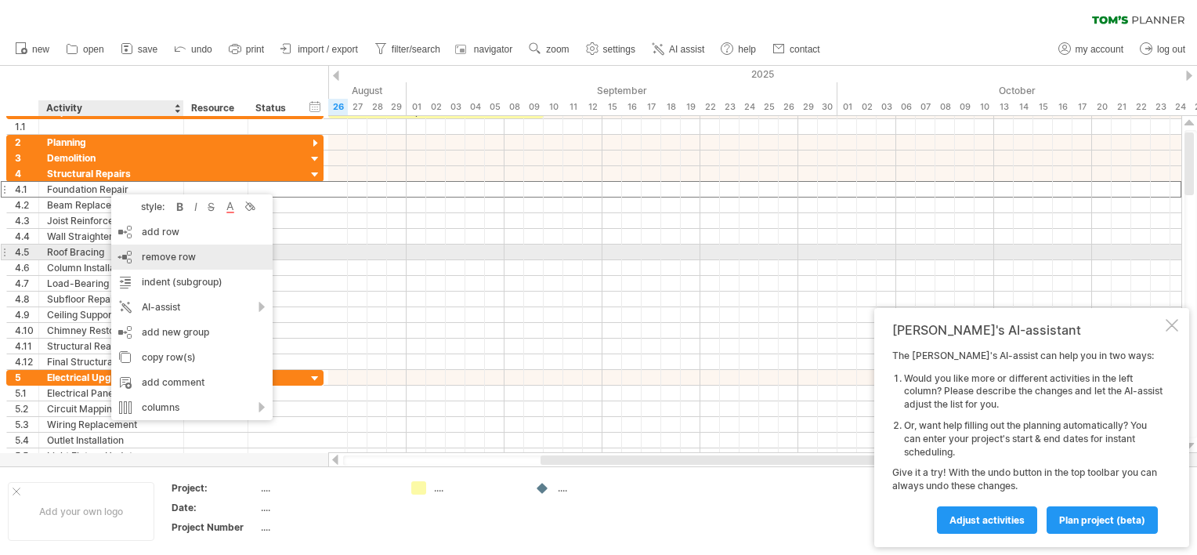
click at [148, 251] on span "remove row" at bounding box center [169, 257] width 54 height 12
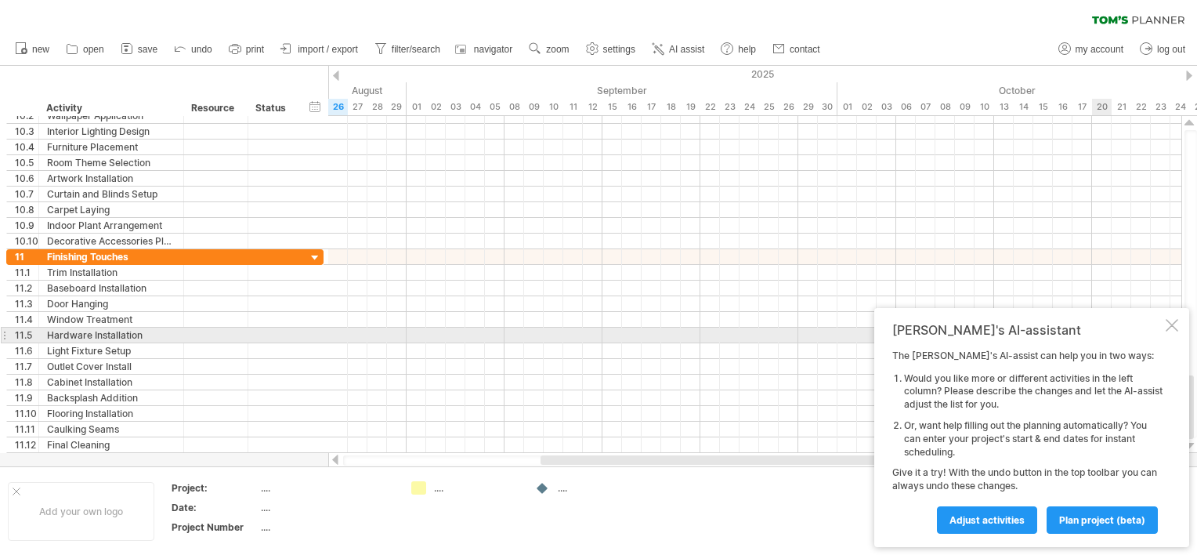
click at [1172, 327] on div at bounding box center [1172, 325] width 13 height 13
